Goal: Find specific page/section: Find specific page/section

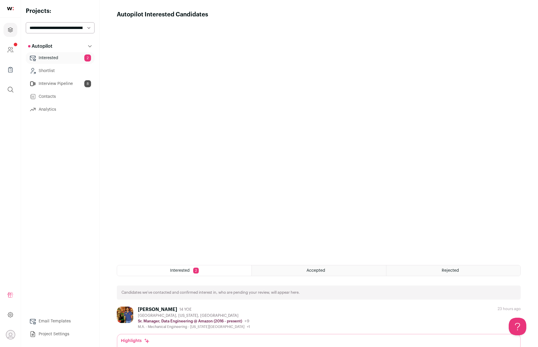
click at [15, 96] on button "submit" at bounding box center [11, 90] width 14 height 14
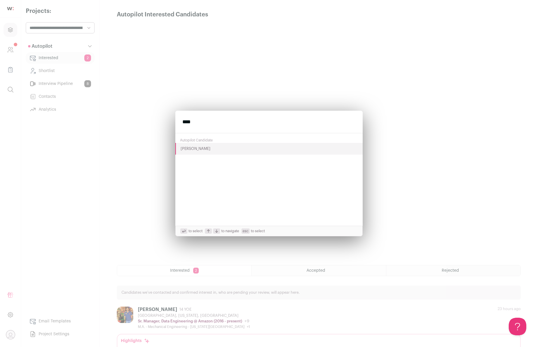
type input "****"
click at [213, 154] on button "[PERSON_NAME]" at bounding box center [268, 149] width 187 height 12
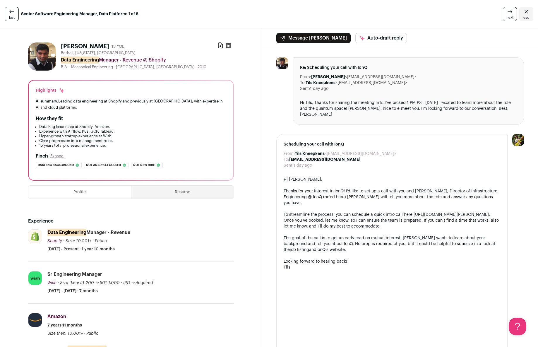
click at [197, 195] on button "Resume" at bounding box center [183, 192] width 103 height 13
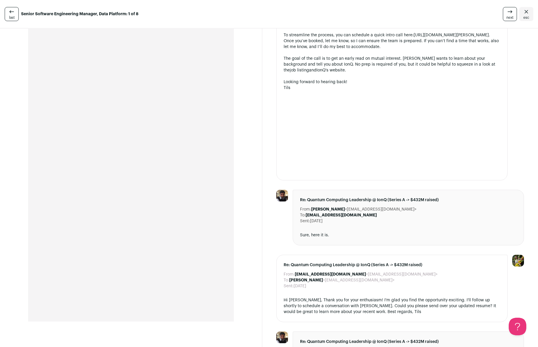
scroll to position [71, 0]
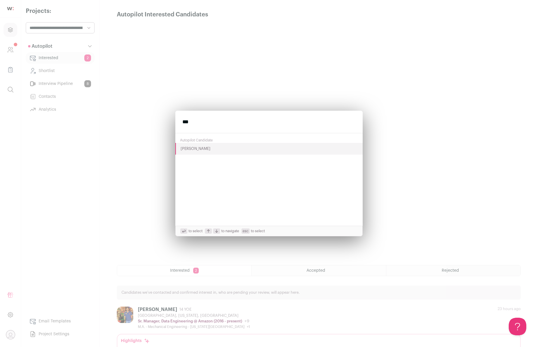
type input "***"
click at [211, 151] on button "[PERSON_NAME]" at bounding box center [268, 149] width 187 height 12
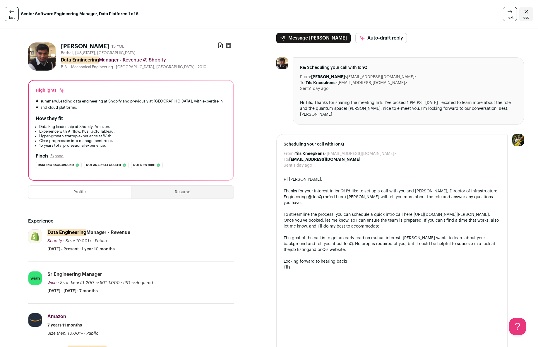
click at [183, 189] on button "Resume" at bounding box center [183, 192] width 103 height 13
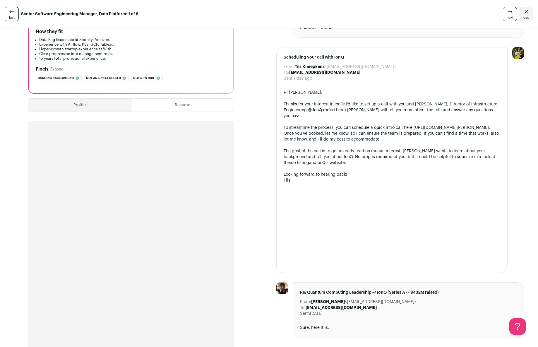
scroll to position [60, 0]
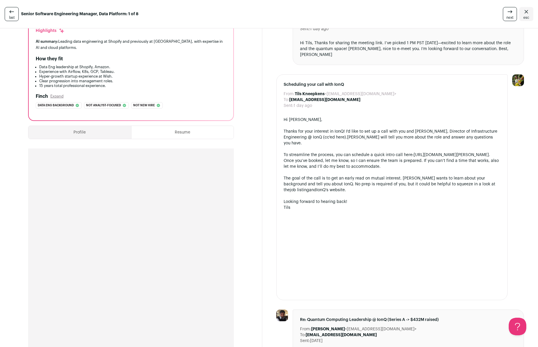
click at [11, 17] on span "last" at bounding box center [12, 17] width 6 height 5
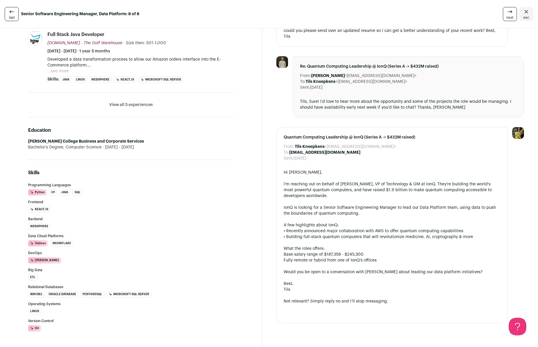
scroll to position [396, 0]
